Goal: Information Seeking & Learning: Understand process/instructions

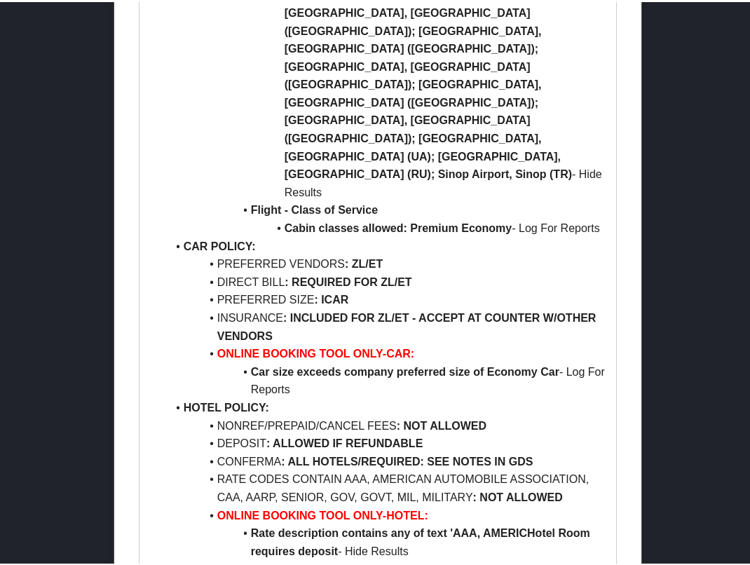
scroll to position [981, 0]
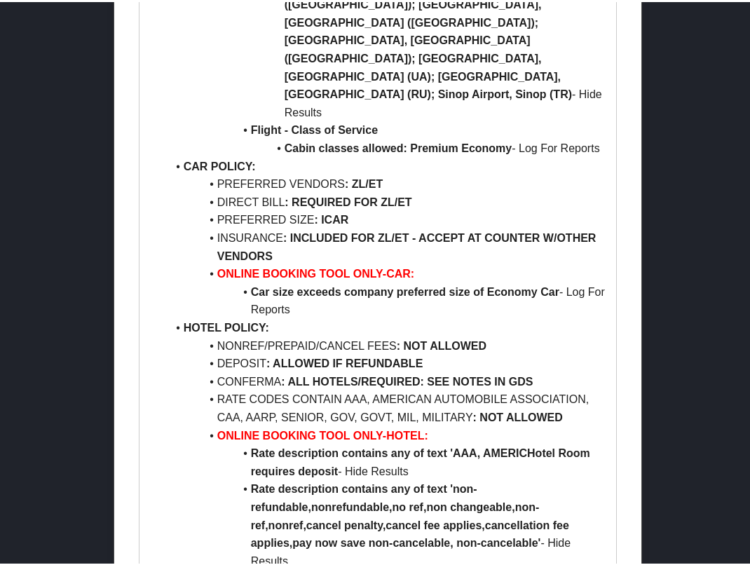
click at [540, 352] on li "DEPOSIT : ALLOWED IF REFUNDABLE" at bounding box center [386, 361] width 439 height 18
click at [595, 478] on li "Rate description contains any of text 'non-refundable,nonrefundable,no ref,non …" at bounding box center [386, 523] width 439 height 90
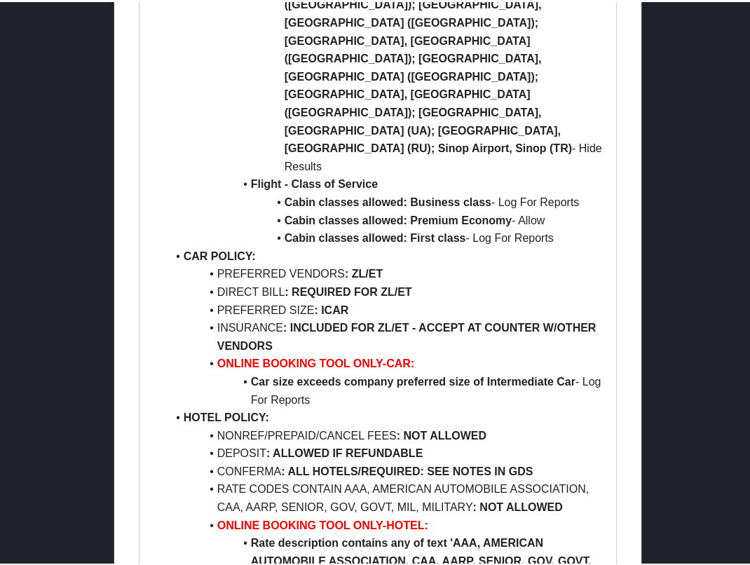
scroll to position [2312, 0]
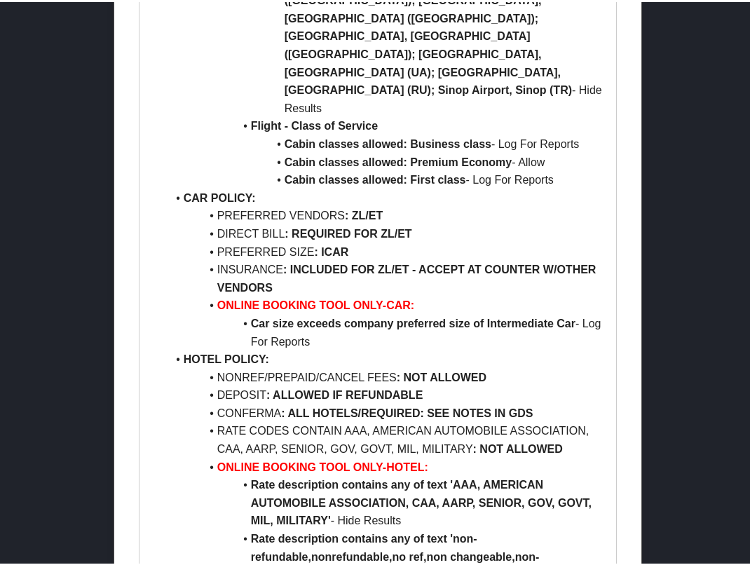
drag, startPoint x: 151, startPoint y: 176, endPoint x: 149, endPoint y: 167, distance: 9.2
click at [150, 172] on ul "AIR POLICY: FIRST/BUSINESS/PREM ECON CLASS : ALLOWED REFUNDABLE FARES : ALLOWED…" at bounding box center [378, 70] width 456 height 1273
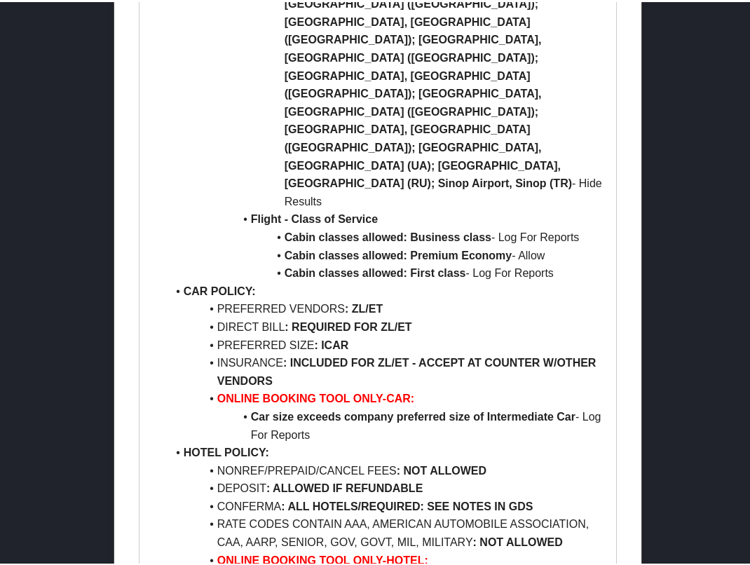
scroll to position [2172, 0]
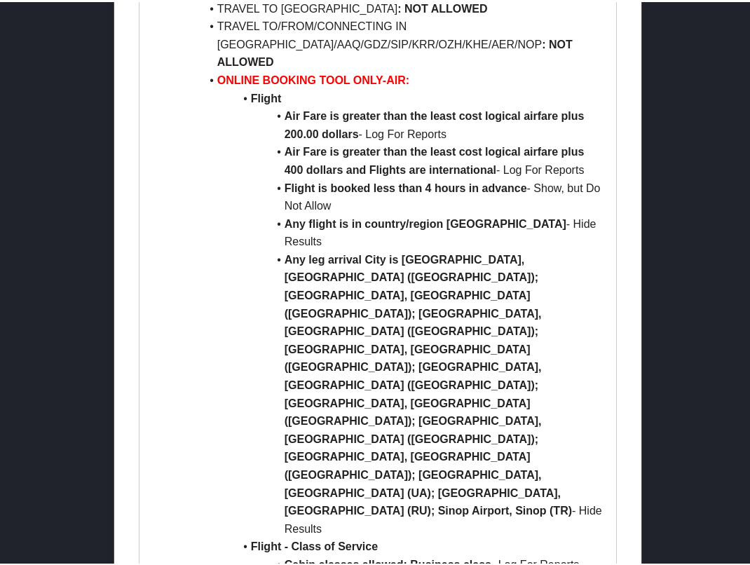
scroll to position [1822, 0]
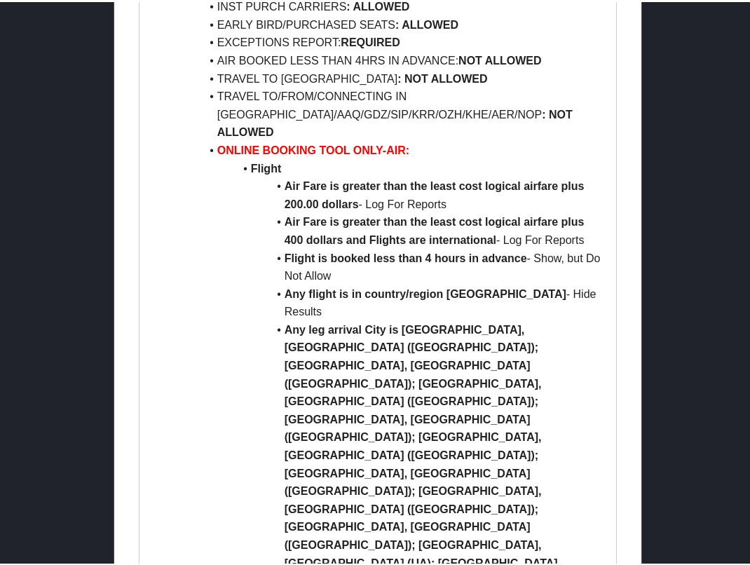
click at [156, 387] on ul "AIR POLICY: FIRST/BUSINESS/PREM ECON CLASS : ALLOWED REFUNDABLE FARES : ALLOWED…" at bounding box center [378, 560] width 456 height 1273
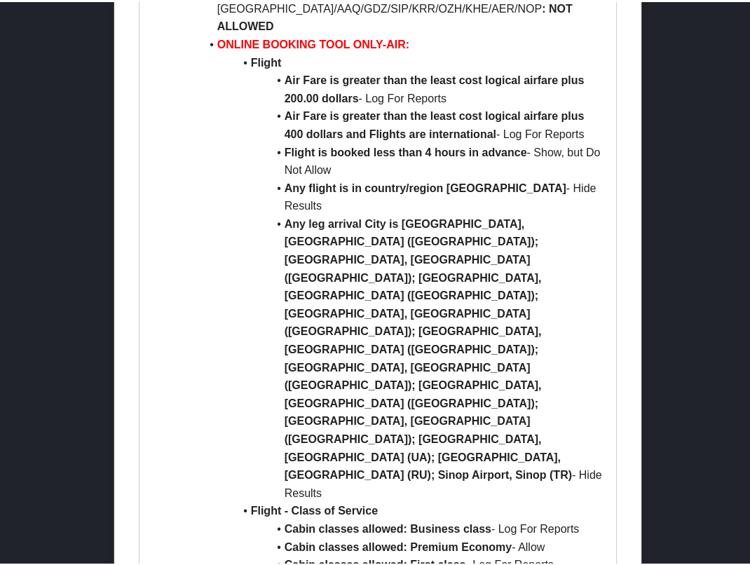
scroll to position [1962, 0]
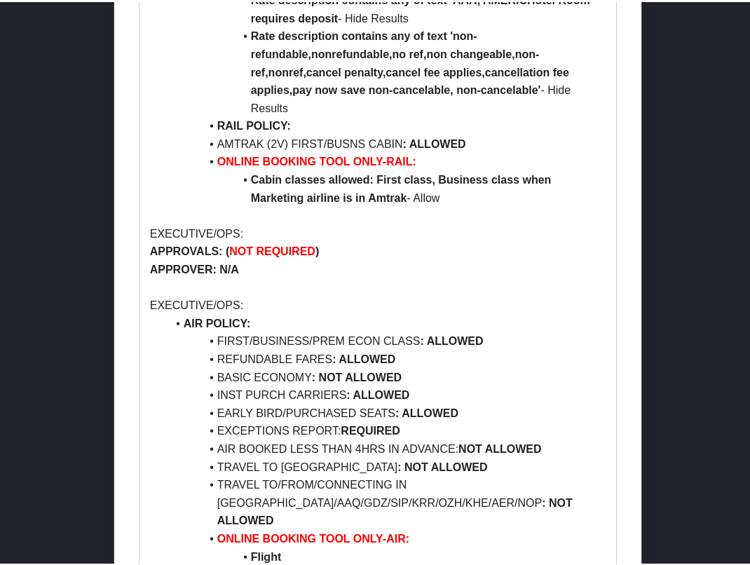
scroll to position [1401, 0]
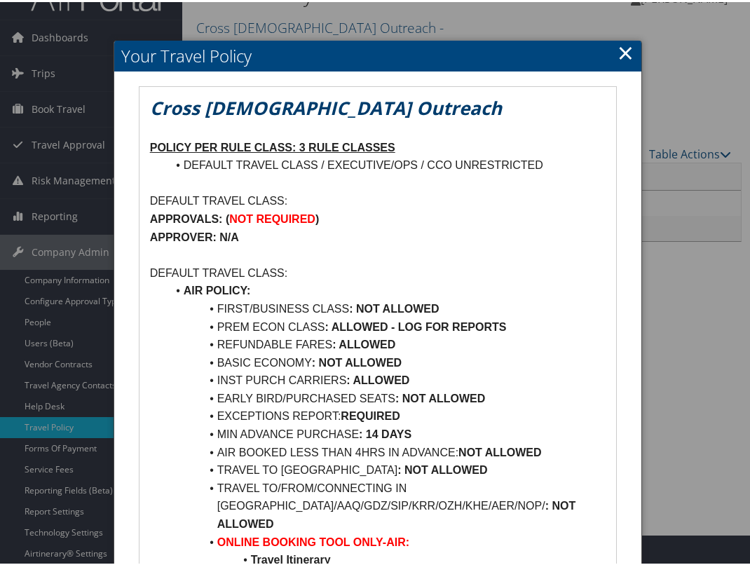
scroll to position [0, 0]
